Goal: Task Accomplishment & Management: Manage account settings

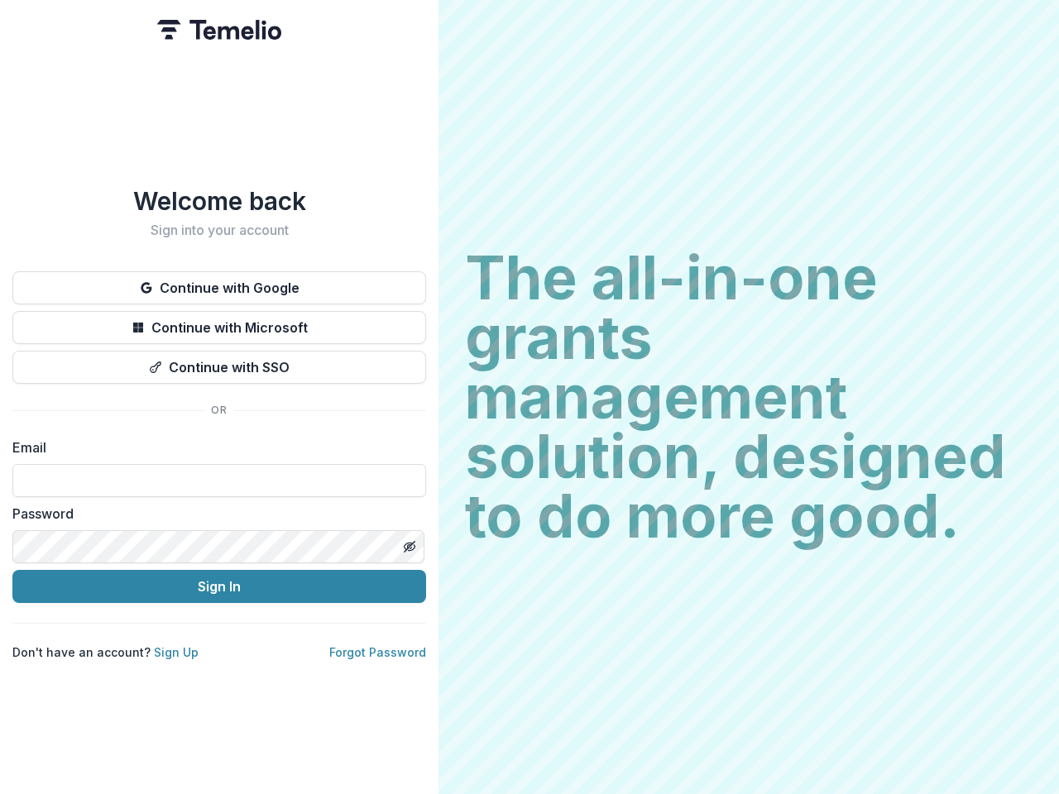
click at [529, 397] on h2 "The all-in-one grants management solution, designed to do more good." at bounding box center [748, 397] width 567 height 298
click at [219, 281] on button "Continue with Google" at bounding box center [219, 287] width 414 height 33
click at [219, 321] on button "Continue with Microsoft" at bounding box center [219, 327] width 414 height 33
click at [219, 361] on button "Continue with SSO" at bounding box center [219, 367] width 414 height 33
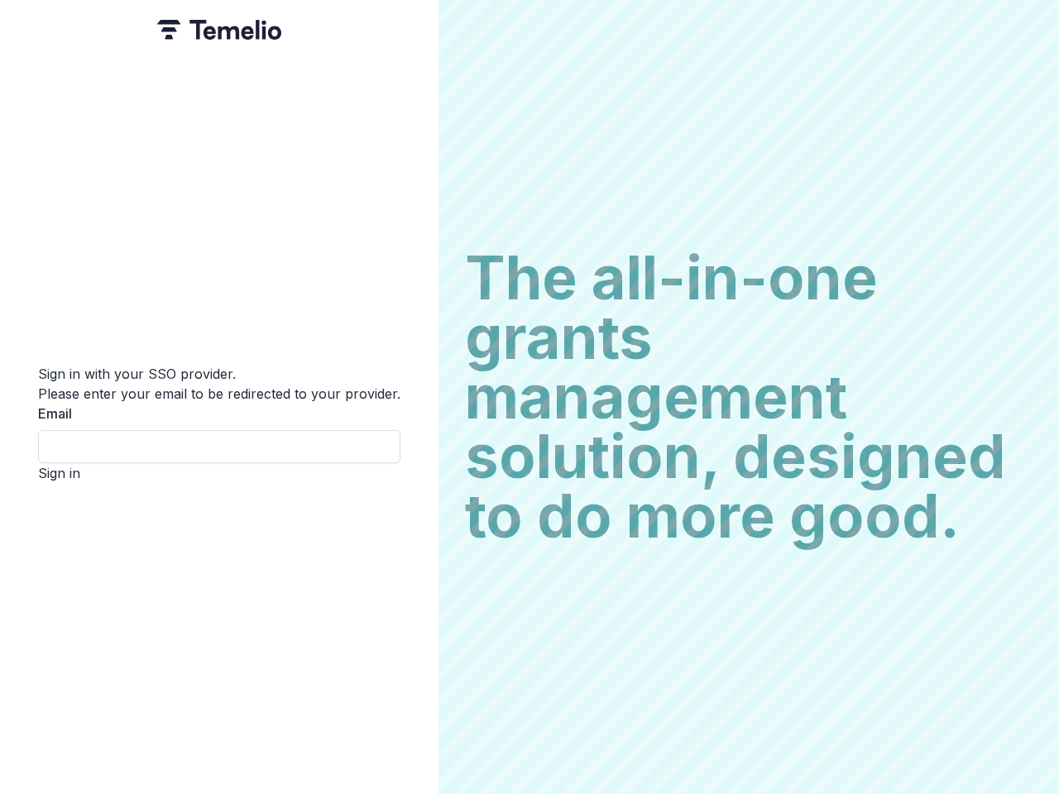
click at [409, 540] on div "Sign in with your SSO provider. Please enter your email to be redirected to you…" at bounding box center [219, 397] width 438 height 794
